Goal: Information Seeking & Learning: Learn about a topic

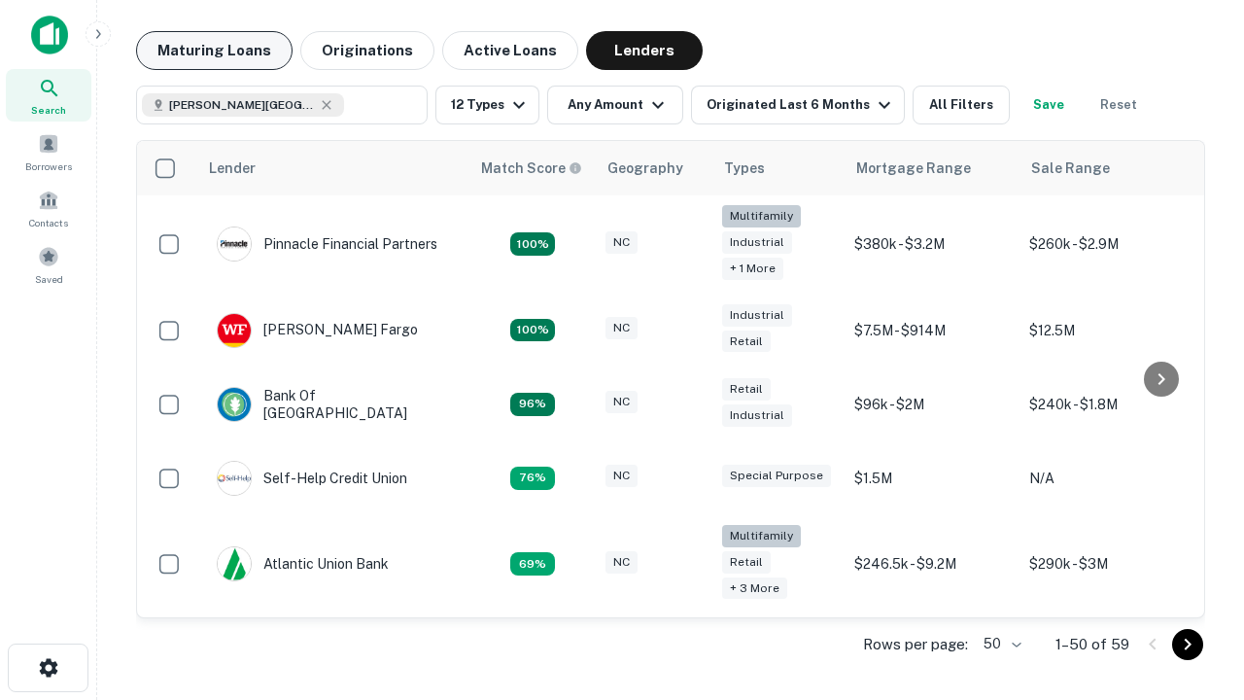
click at [214, 51] on button "Maturing Loans" at bounding box center [214, 50] width 156 height 39
